Goal: Transaction & Acquisition: Purchase product/service

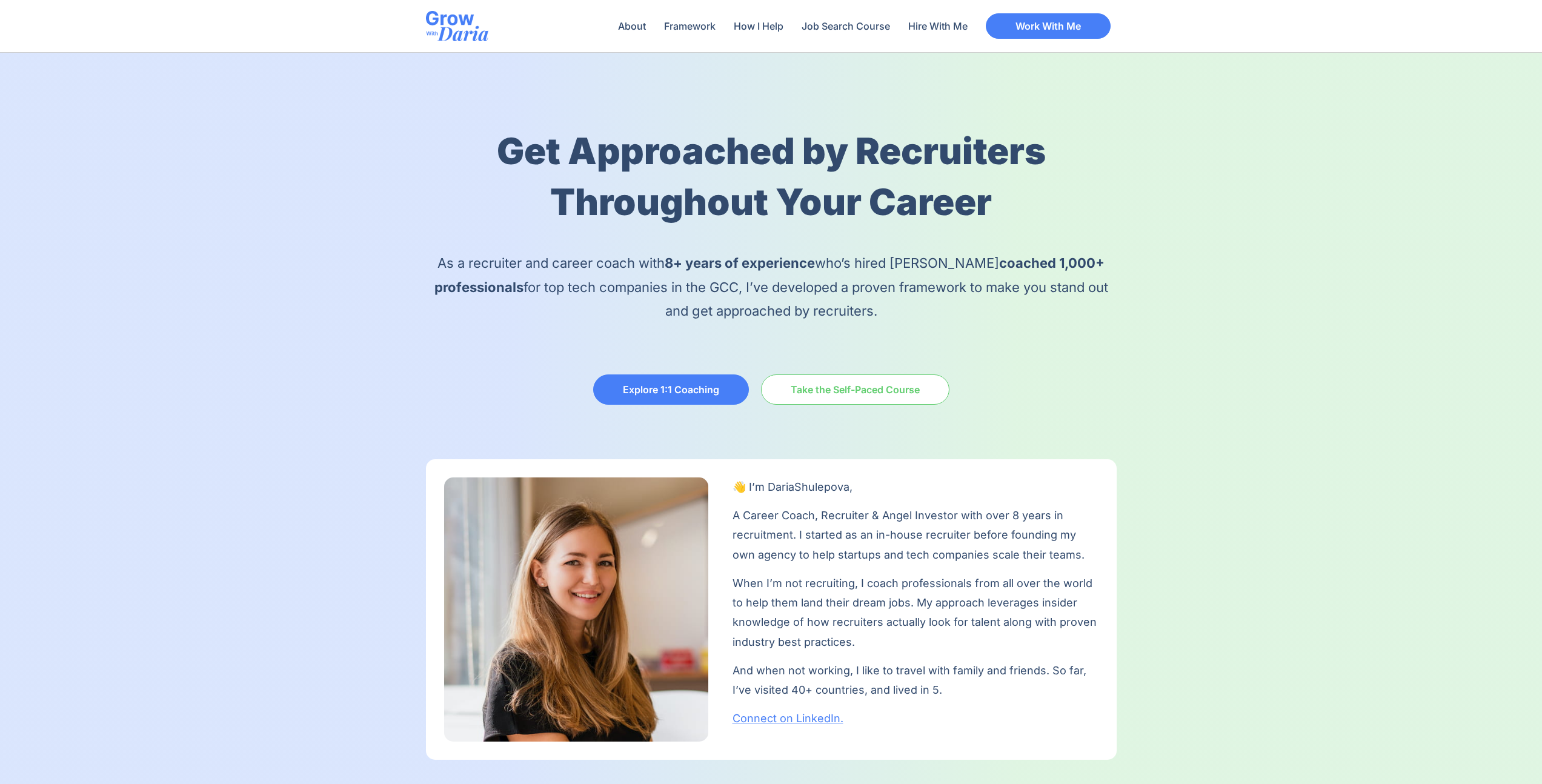
click at [821, 385] on span "Take the Self-Paced Course" at bounding box center [855, 389] width 129 height 9
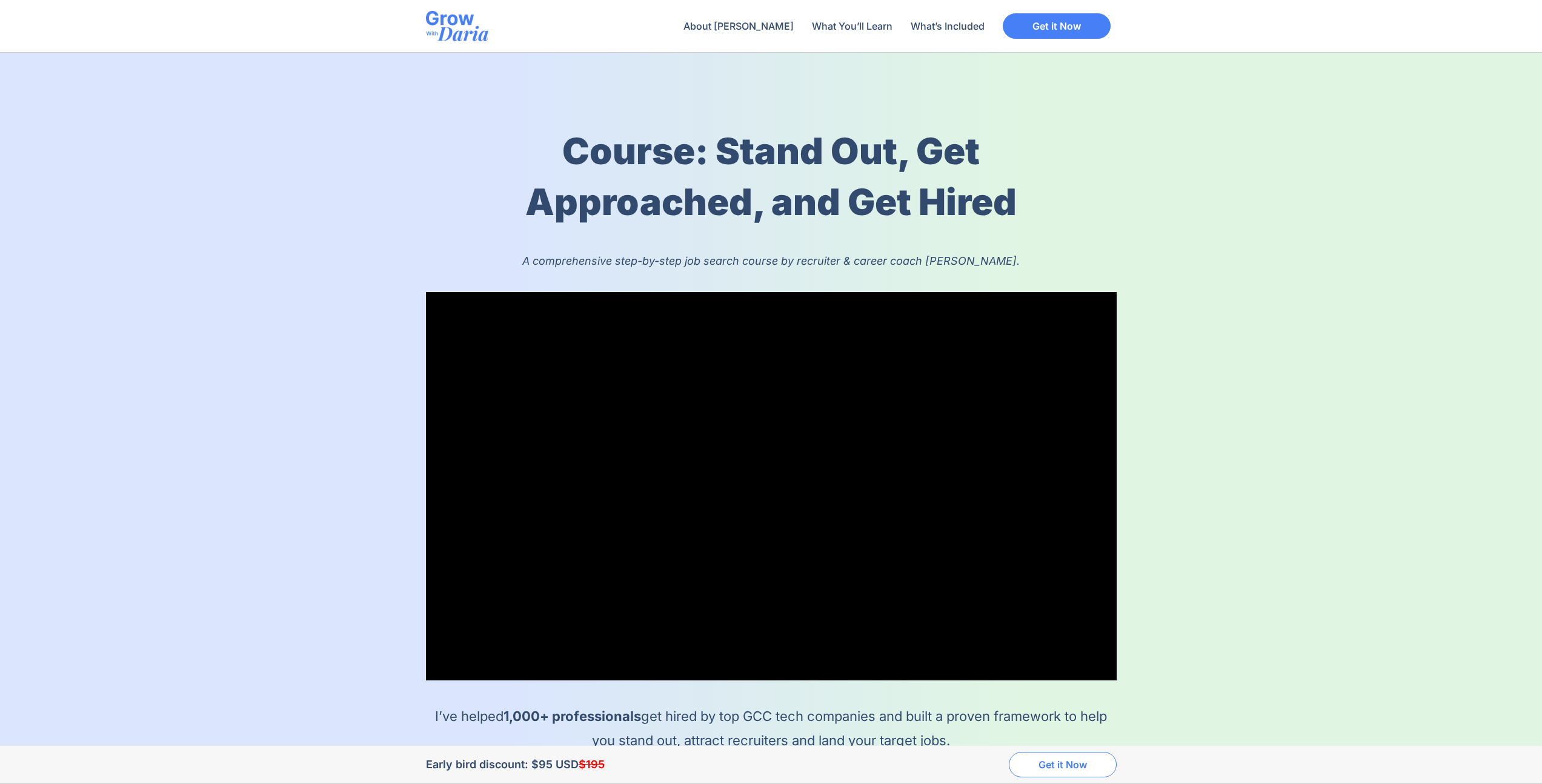
click at [1043, 763] on span "Get it Now" at bounding box center [1062, 764] width 49 height 9
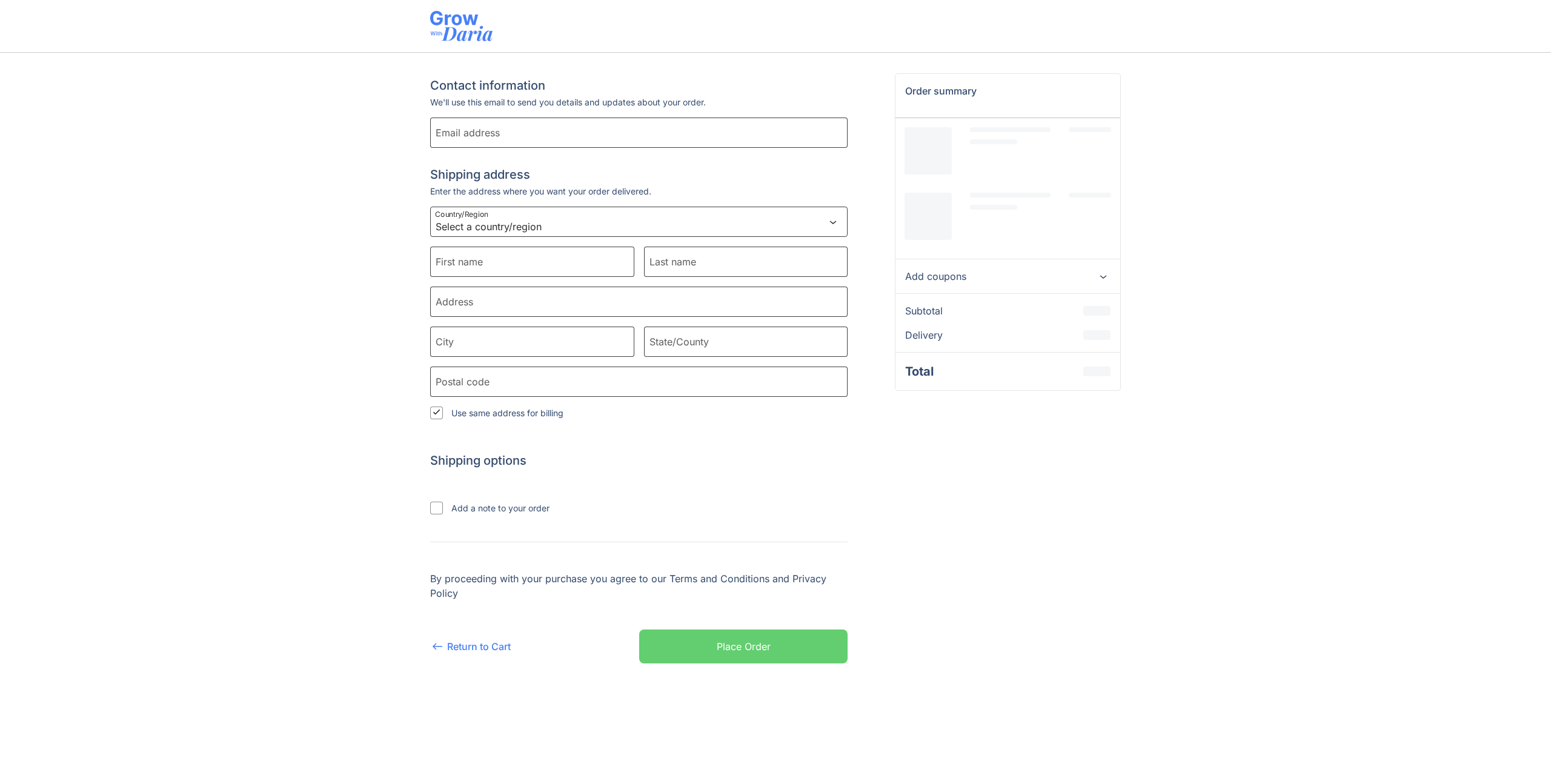
select select "AE"
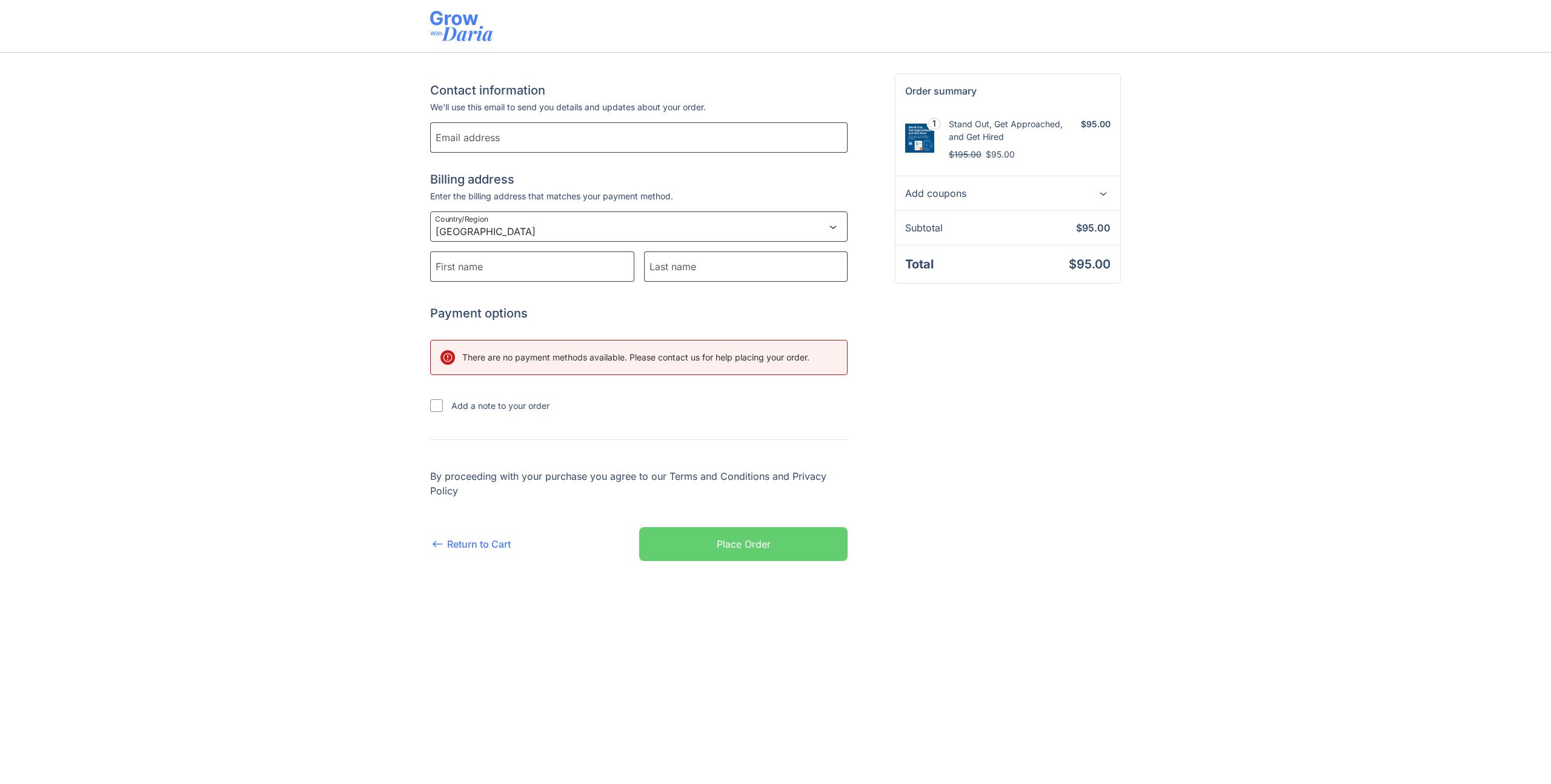
click at [396, 258] on div "Contact information Contact information We'll use this email to send you detail…" at bounding box center [776, 326] width 1551 height 547
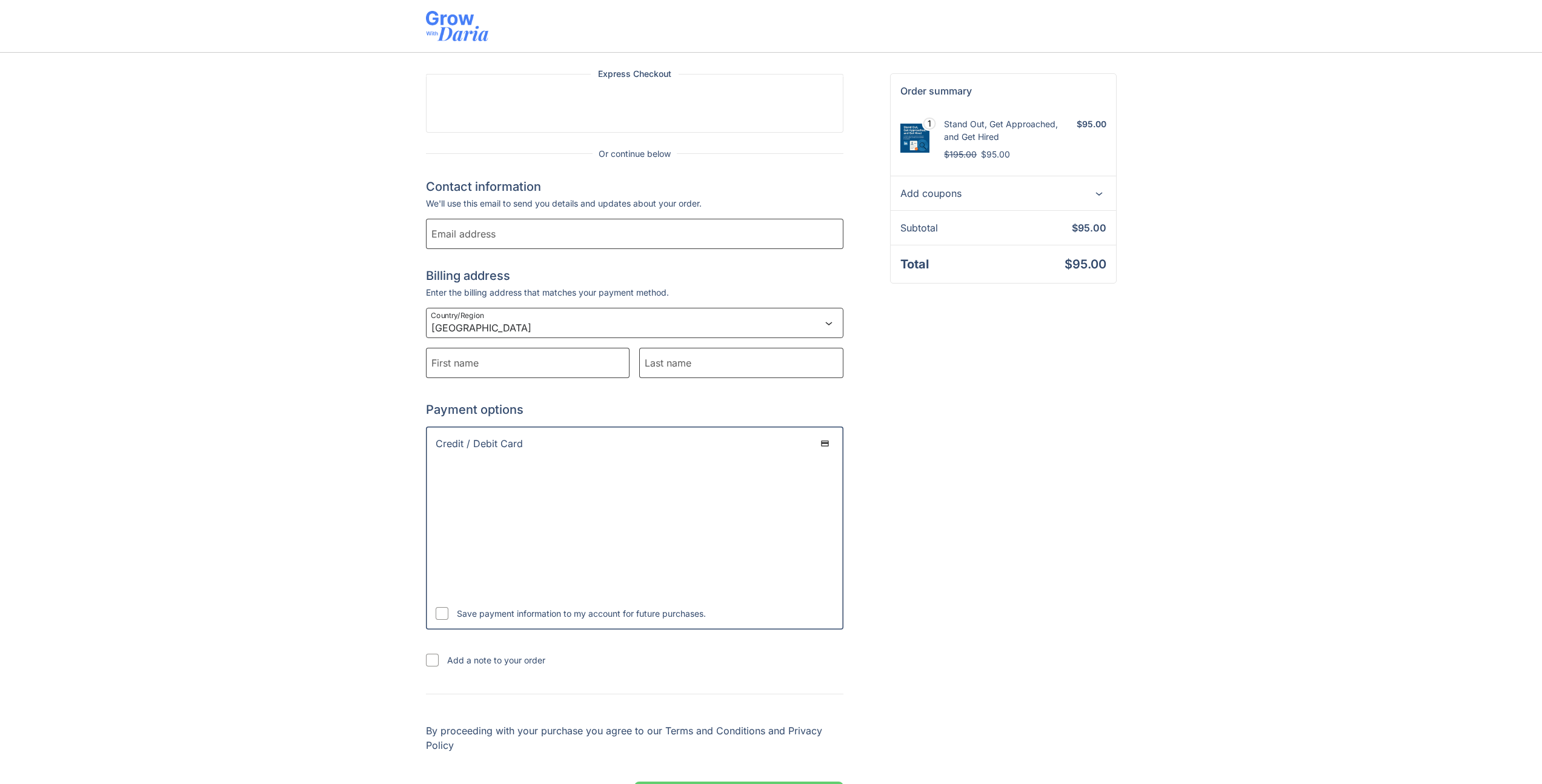
click at [399, 209] on div "Express Checkout Or continue below Contact information Contact information We'l…" at bounding box center [771, 454] width 1542 height 801
click at [397, 249] on div "Express Checkout Or continue below Contact information Contact information We'l…" at bounding box center [771, 454] width 1542 height 801
